Goal: Navigation & Orientation: Find specific page/section

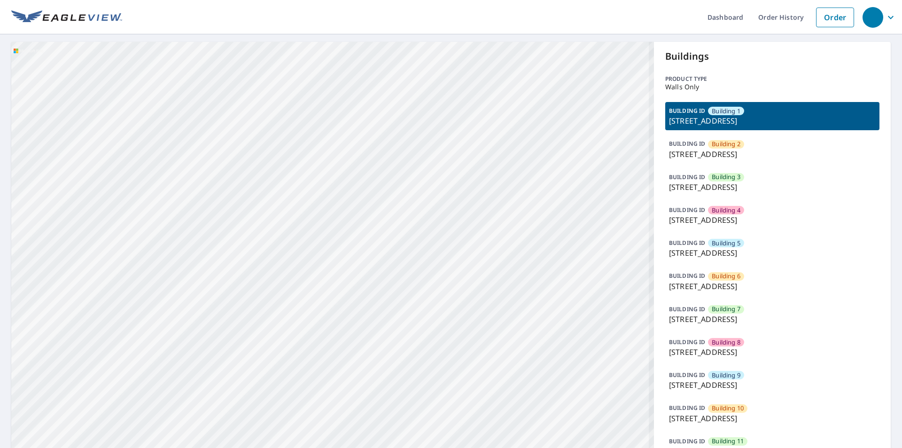
drag, startPoint x: 315, startPoint y: 380, endPoint x: 367, endPoint y: 78, distance: 307.5
click at [367, 78] on div "Building 2 [STREET_ADDRESS][GEOGRAPHIC_DATA] 3 [STREET_ADDRESS][GEOGRAPHIC_DATA…" at bounding box center [332, 387] width 643 height 690
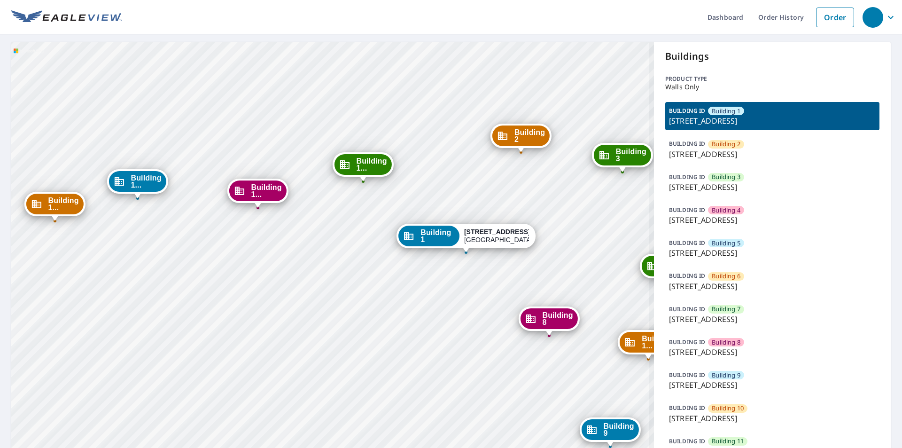
drag, startPoint x: 404, startPoint y: 343, endPoint x: 468, endPoint y: 151, distance: 202.2
click at [468, 151] on div "Building 2 [STREET_ADDRESS][GEOGRAPHIC_DATA] 3 [STREET_ADDRESS][GEOGRAPHIC_DATA…" at bounding box center [332, 387] width 643 height 690
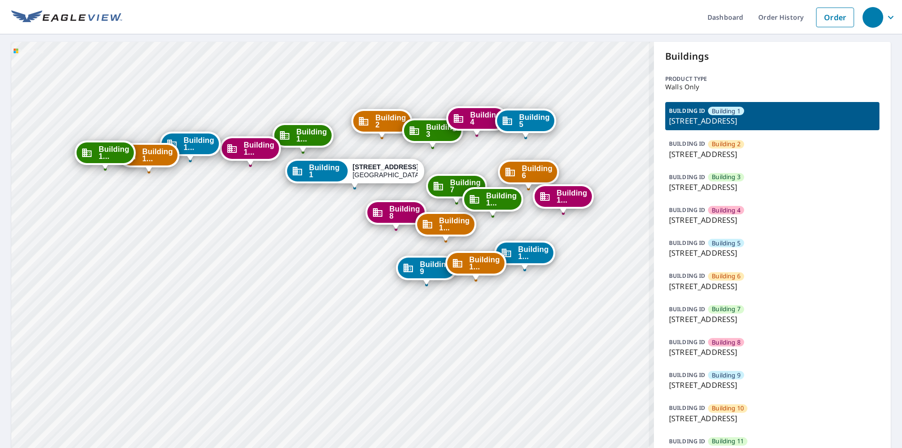
drag, startPoint x: 481, startPoint y: 384, endPoint x: 370, endPoint y: 369, distance: 111.9
click at [370, 335] on div "Building 2 [STREET_ADDRESS][GEOGRAPHIC_DATA] 3 [STREET_ADDRESS][GEOGRAPHIC_DATA…" at bounding box center [332, 387] width 643 height 690
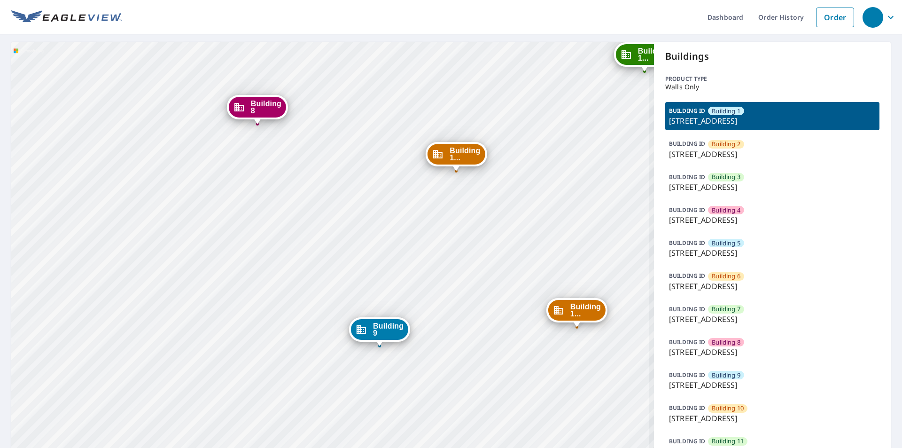
drag, startPoint x: 462, startPoint y: 259, endPoint x: 514, endPoint y: 381, distance: 132.6
click at [514, 335] on div "Building 2 [STREET_ADDRESS][GEOGRAPHIC_DATA] 3 [STREET_ADDRESS][GEOGRAPHIC_DATA…" at bounding box center [332, 387] width 643 height 690
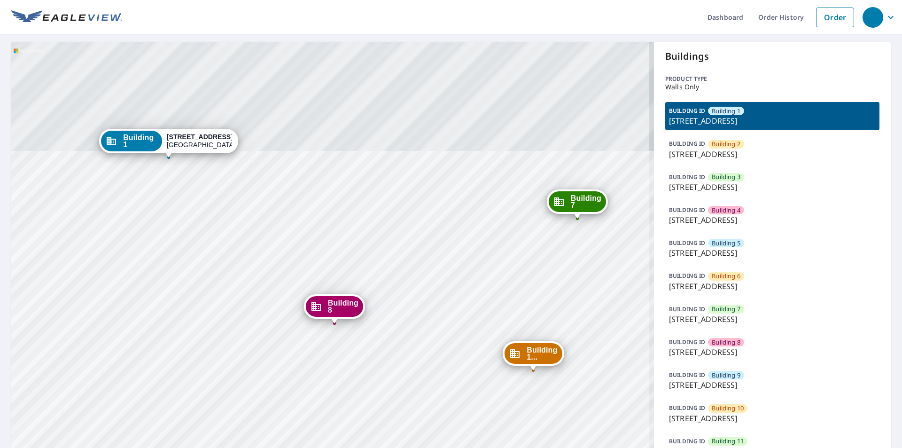
drag, startPoint x: 320, startPoint y: 261, endPoint x: 373, endPoint y: 381, distance: 130.8
click at [370, 335] on div "Building 2 [STREET_ADDRESS][GEOGRAPHIC_DATA] 3 [STREET_ADDRESS][GEOGRAPHIC_DATA…" at bounding box center [332, 387] width 643 height 690
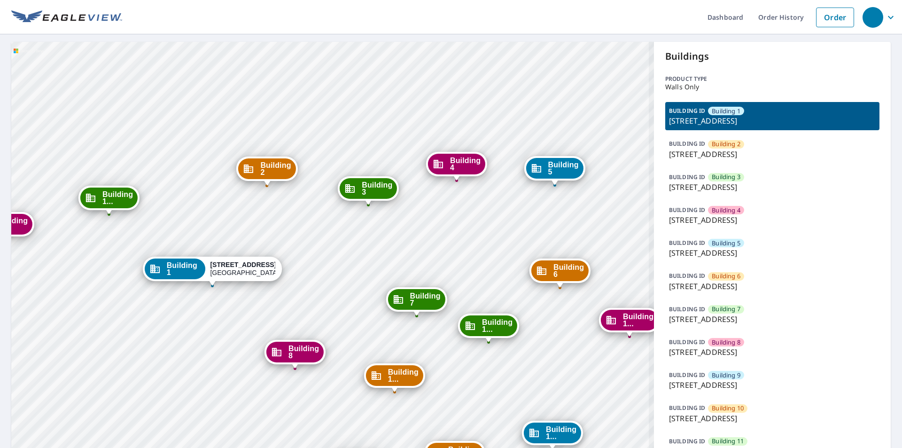
drag, startPoint x: 516, startPoint y: 202, endPoint x: 457, endPoint y: 220, distance: 61.2
click at [457, 220] on div "Building 2 [STREET_ADDRESS][GEOGRAPHIC_DATA] 3 [STREET_ADDRESS][GEOGRAPHIC_DATA…" at bounding box center [332, 387] width 643 height 690
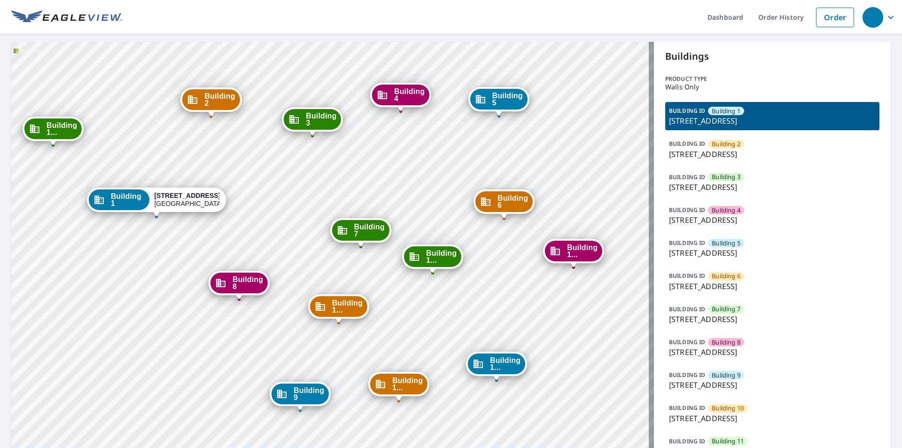
drag, startPoint x: 490, startPoint y: 244, endPoint x: 434, endPoint y: 175, distance: 88.8
click at [434, 175] on div "Building 2 [STREET_ADDRESS][GEOGRAPHIC_DATA] 3 [STREET_ADDRESS][GEOGRAPHIC_DATA…" at bounding box center [332, 387] width 643 height 690
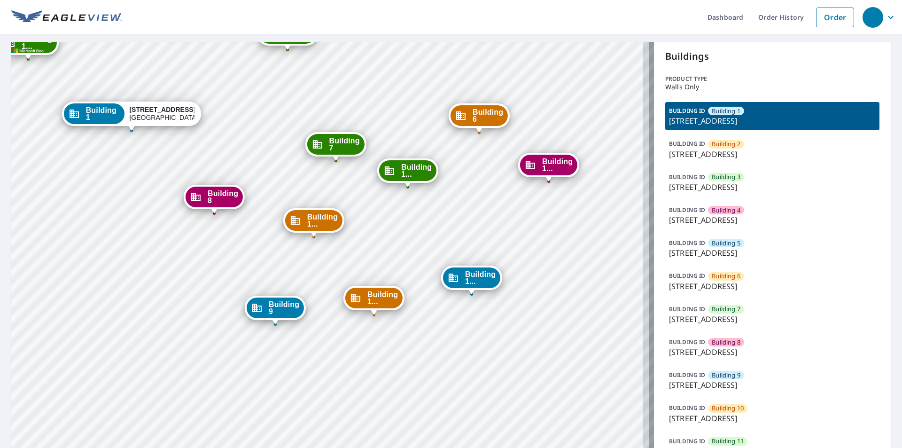
drag, startPoint x: 504, startPoint y: 321, endPoint x: 479, endPoint y: 235, distance: 89.4
click at [479, 235] on div "Building 2 [STREET_ADDRESS][GEOGRAPHIC_DATA] 3 [STREET_ADDRESS][GEOGRAPHIC_DATA…" at bounding box center [332, 387] width 643 height 690
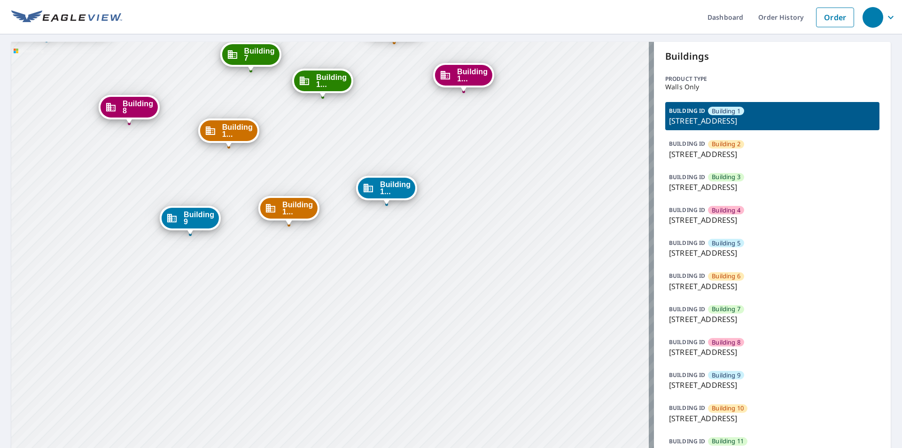
drag, startPoint x: 395, startPoint y: 236, endPoint x: 310, endPoint y: 146, distance: 123.6
click at [310, 146] on div "Building 2 [STREET_ADDRESS][GEOGRAPHIC_DATA] 3 [STREET_ADDRESS][GEOGRAPHIC_DATA…" at bounding box center [332, 387] width 643 height 690
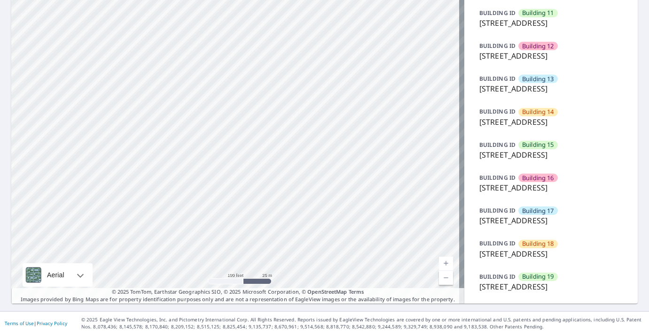
scroll to position [611, 0]
drag, startPoint x: 248, startPoint y: 85, endPoint x: 277, endPoint y: 130, distance: 53.6
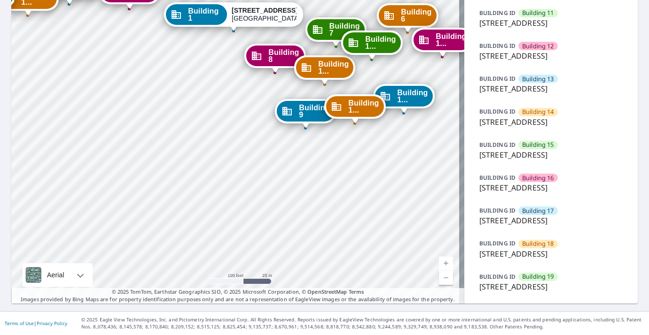
drag, startPoint x: 278, startPoint y: 235, endPoint x: 284, endPoint y: 259, distance: 24.4
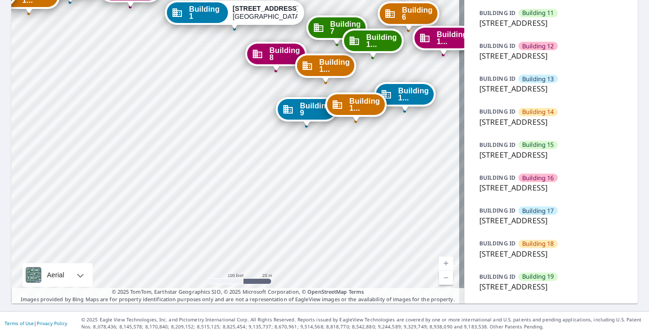
scroll to position [642, 0]
click at [532, 281] on p "[STREET_ADDRESS]" at bounding box center [550, 286] width 143 height 11
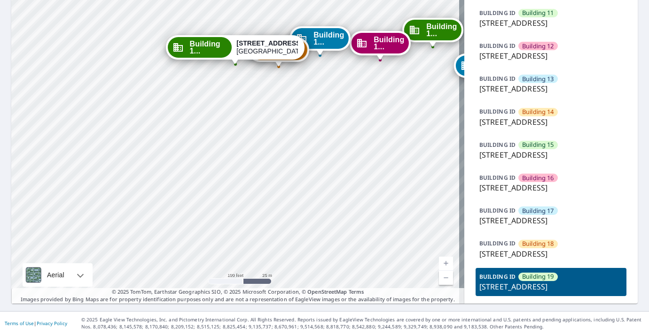
click at [494, 281] on p "[STREET_ADDRESS]" at bounding box center [550, 286] width 143 height 11
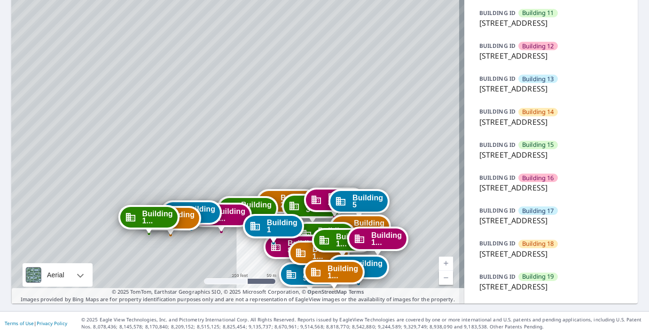
click at [498, 281] on p "[STREET_ADDRESS]" at bounding box center [550, 286] width 143 height 11
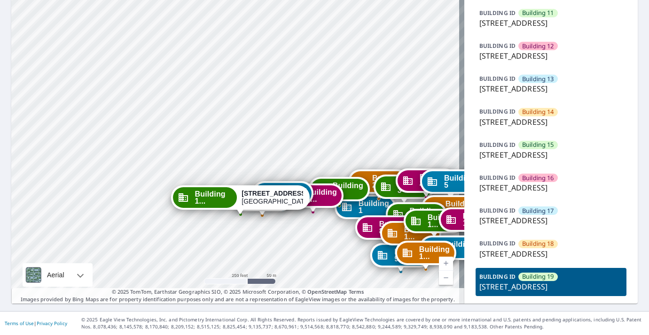
drag, startPoint x: 309, startPoint y: 74, endPoint x: 314, endPoint y: 208, distance: 134.4
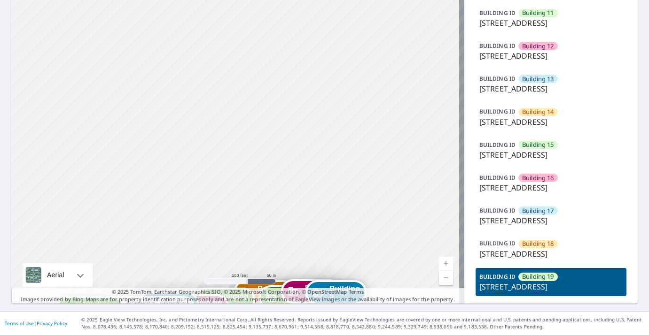
drag, startPoint x: 353, startPoint y: 90, endPoint x: 226, endPoint y: 207, distance: 172.8
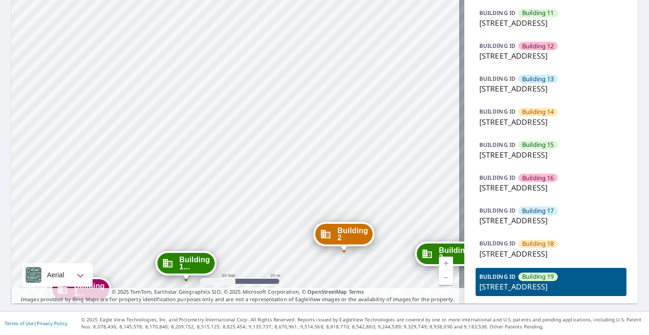
drag, startPoint x: 133, startPoint y: 148, endPoint x: 455, endPoint y: 313, distance: 361.5
click at [455, 313] on div "Dashboard Order History Order Building 1 [STREET_ADDRESS][GEOGRAPHIC_DATA] [GEO…" at bounding box center [324, 167] width 649 height 335
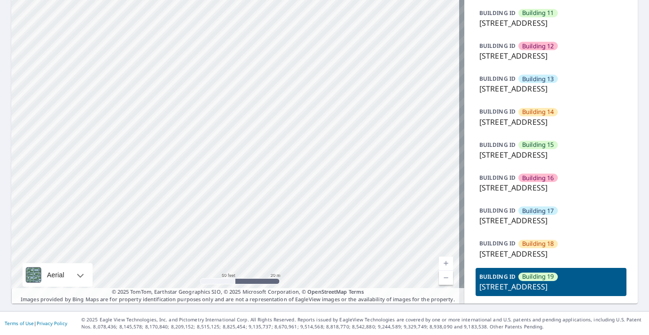
drag, startPoint x: 407, startPoint y: 267, endPoint x: 432, endPoint y: 272, distance: 25.9
click at [499, 281] on p "[STREET_ADDRESS]" at bounding box center [550, 286] width 143 height 11
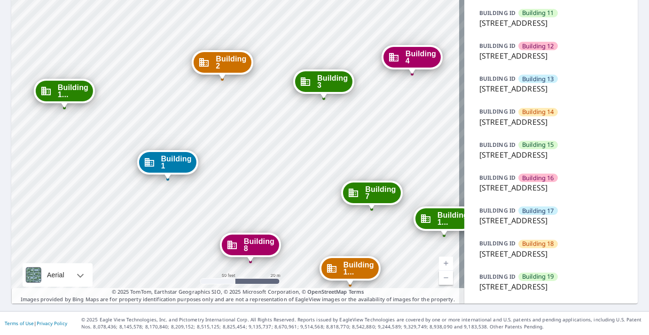
drag, startPoint x: 396, startPoint y: 86, endPoint x: 328, endPoint y: 202, distance: 133.5
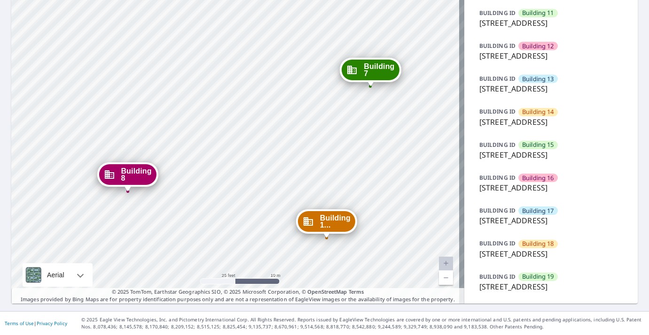
drag, startPoint x: 377, startPoint y: 92, endPoint x: 322, endPoint y: 135, distance: 70.6
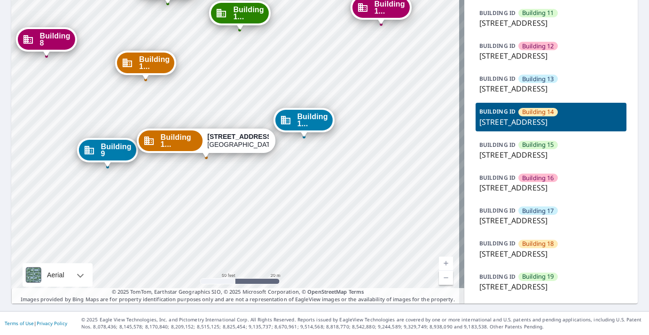
drag, startPoint x: 357, startPoint y: 99, endPoint x: 327, endPoint y: 193, distance: 97.9
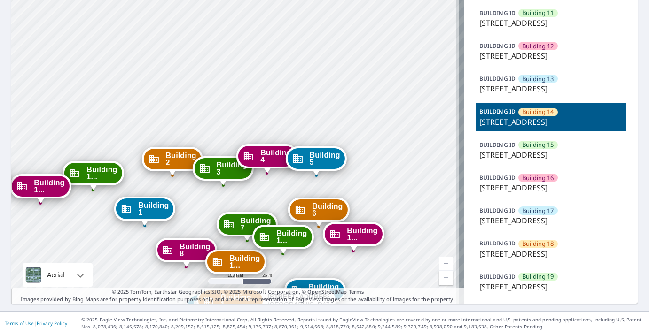
click at [193, 300] on icon "Dropped pin, building Building 9, Commercial property, 1801 Yuma Lane North Ply…" at bounding box center [198, 305] width 11 height 11
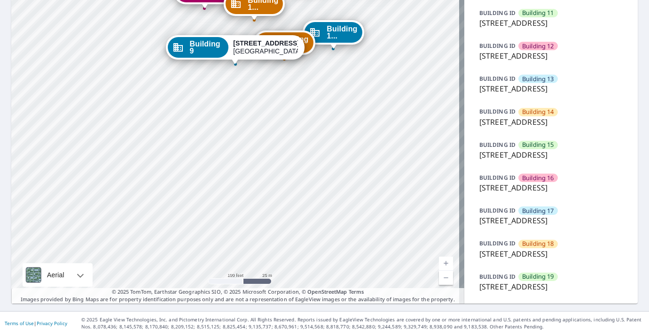
click at [536, 289] on p "[STREET_ADDRESS]" at bounding box center [550, 286] width 143 height 11
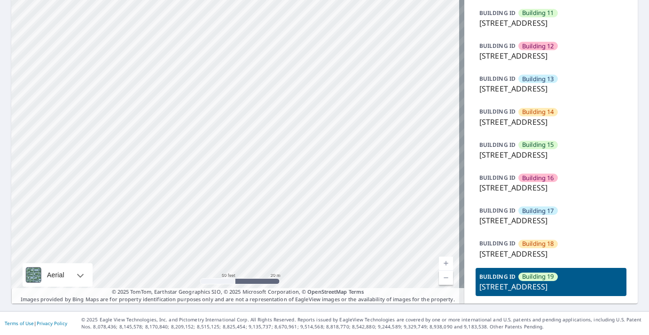
click at [557, 284] on p "[STREET_ADDRESS]" at bounding box center [550, 286] width 143 height 11
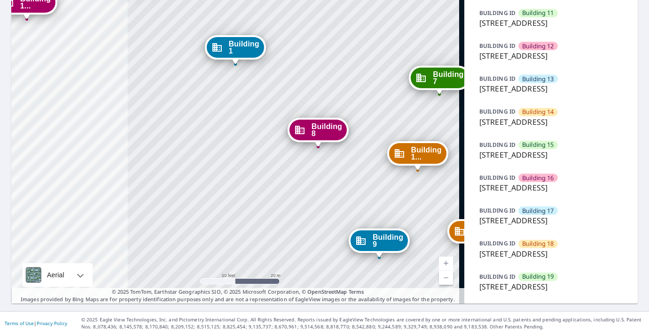
click at [557, 284] on p "[STREET_ADDRESS]" at bounding box center [550, 286] width 143 height 11
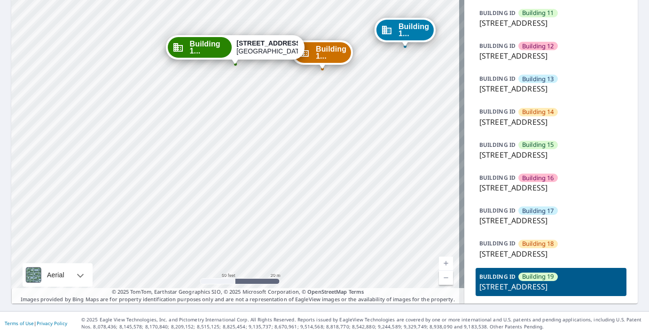
click at [557, 284] on p "[STREET_ADDRESS]" at bounding box center [550, 286] width 143 height 11
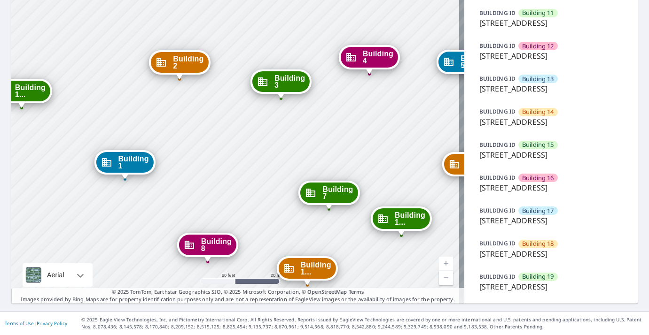
drag, startPoint x: 372, startPoint y: 125, endPoint x: 282, endPoint y: 171, distance: 100.6
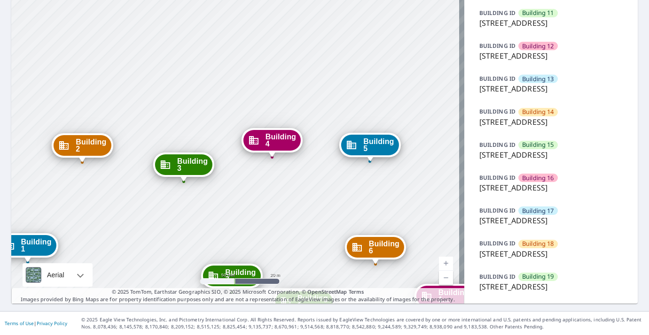
drag, startPoint x: 309, startPoint y: 144, endPoint x: 226, endPoint y: 192, distance: 95.7
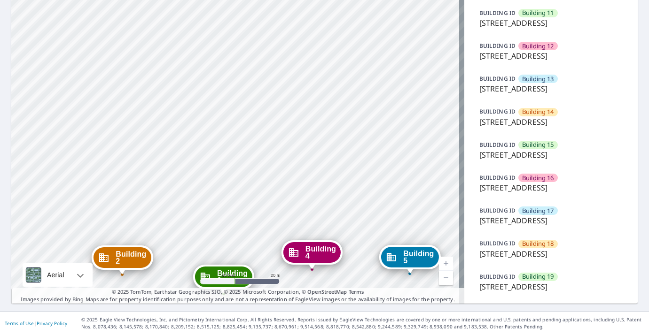
drag, startPoint x: 310, startPoint y: 157, endPoint x: 351, endPoint y: 268, distance: 118.9
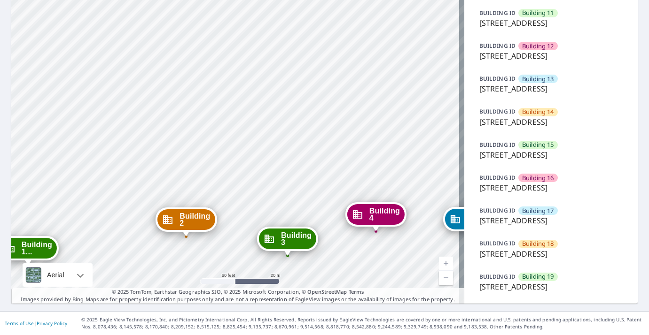
drag, startPoint x: 328, startPoint y: 260, endPoint x: 391, endPoint y: 219, distance: 75.2
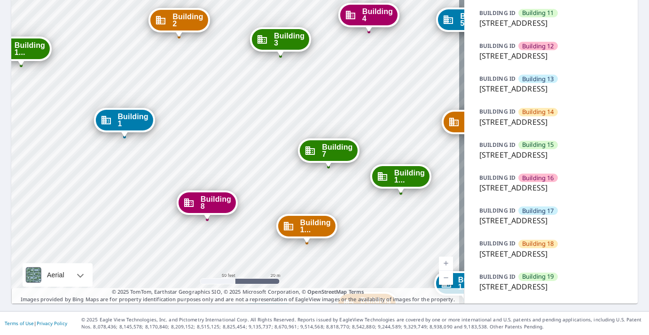
drag, startPoint x: 266, startPoint y: 76, endPoint x: 266, endPoint y: 60, distance: 16.0
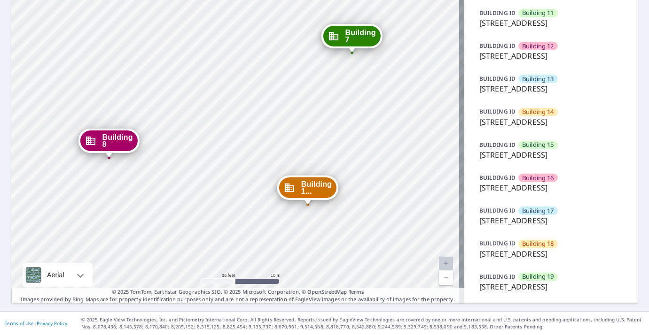
drag, startPoint x: 329, startPoint y: 127, endPoint x: 270, endPoint y: 199, distance: 92.7
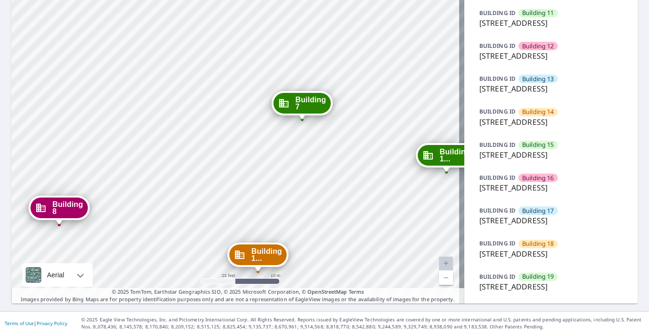
drag, startPoint x: 356, startPoint y: 129, endPoint x: 313, endPoint y: 186, distance: 71.2
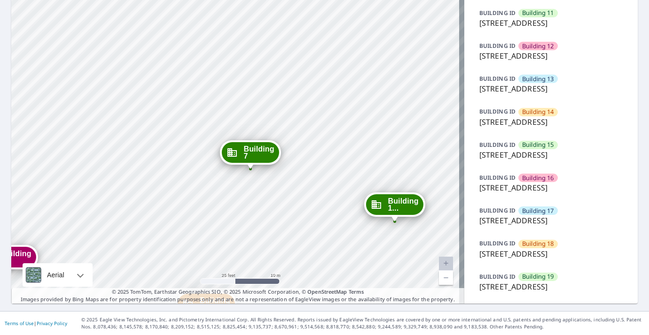
drag, startPoint x: 300, startPoint y: 178, endPoint x: 243, endPoint y: 181, distance: 56.9
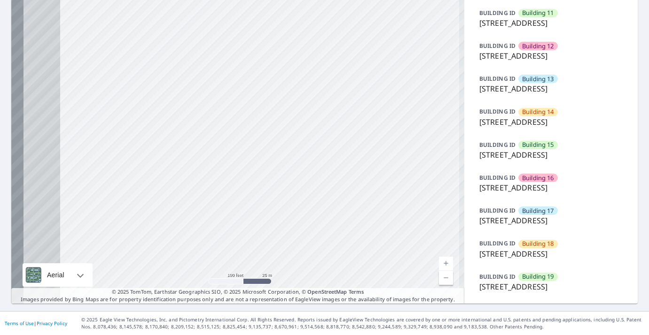
drag, startPoint x: 120, startPoint y: 182, endPoint x: 290, endPoint y: 237, distance: 178.2
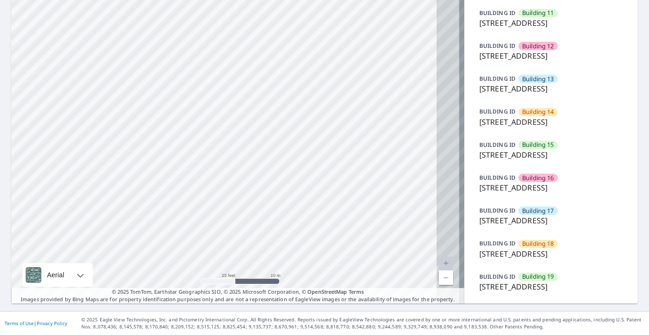
drag, startPoint x: 318, startPoint y: 210, endPoint x: 231, endPoint y: 244, distance: 93.5
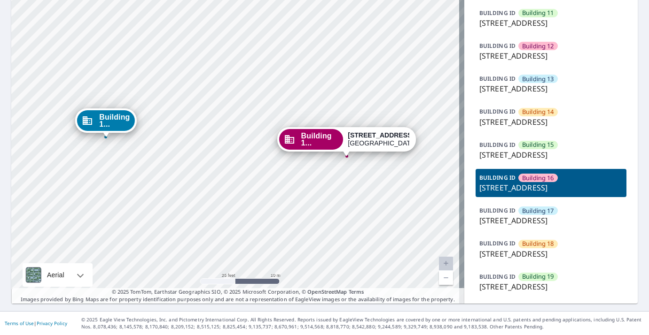
drag, startPoint x: 252, startPoint y: 186, endPoint x: 375, endPoint y: 288, distance: 159.7
click at [455, 335] on html "Dashboard Order History Order Building 1 [STREET_ADDRESS][GEOGRAPHIC_DATA] [GEO…" at bounding box center [324, 167] width 649 height 335
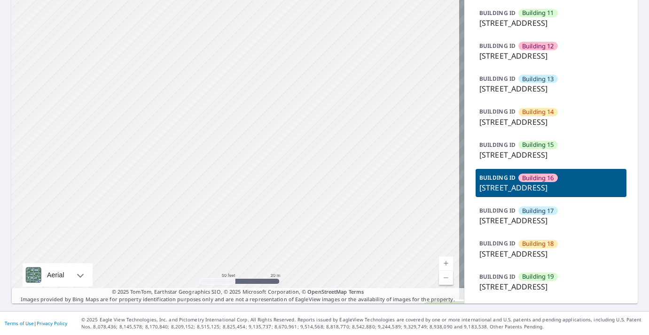
drag, startPoint x: 302, startPoint y: 251, endPoint x: 362, endPoint y: 294, distance: 72.7
click at [64, 312] on span "Building 1..." at bounding box center [63, 319] width 31 height 14
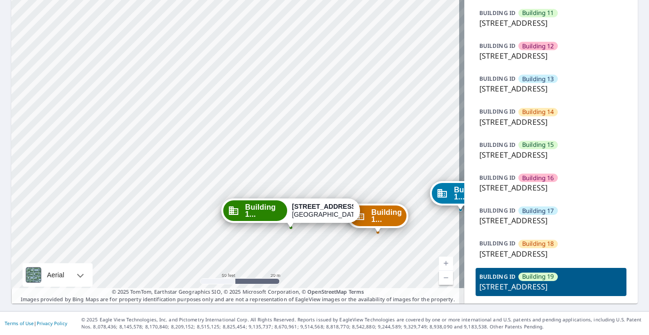
drag, startPoint x: 269, startPoint y: 228, endPoint x: 292, endPoint y: 317, distance: 91.4
click at [292, 317] on div "Dashboard Order History Order Building 1 [STREET_ADDRESS][GEOGRAPHIC_DATA] [GEO…" at bounding box center [324, 167] width 649 height 335
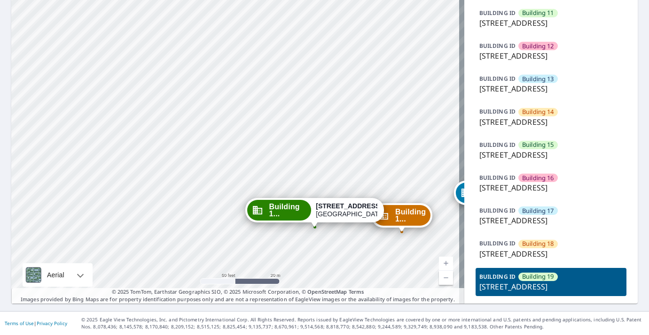
drag, startPoint x: 297, startPoint y: 198, endPoint x: 309, endPoint y: 341, distance: 144.2
click at [309, 335] on html "Dashboard Order History Order Building 1 [STREET_ADDRESS][GEOGRAPHIC_DATA] [GEO…" at bounding box center [324, 167] width 649 height 335
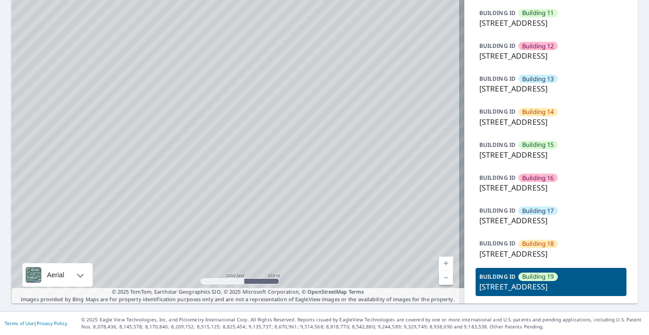
drag, startPoint x: 317, startPoint y: 135, endPoint x: 269, endPoint y: 160, distance: 54.0
